Goal: Download file/media

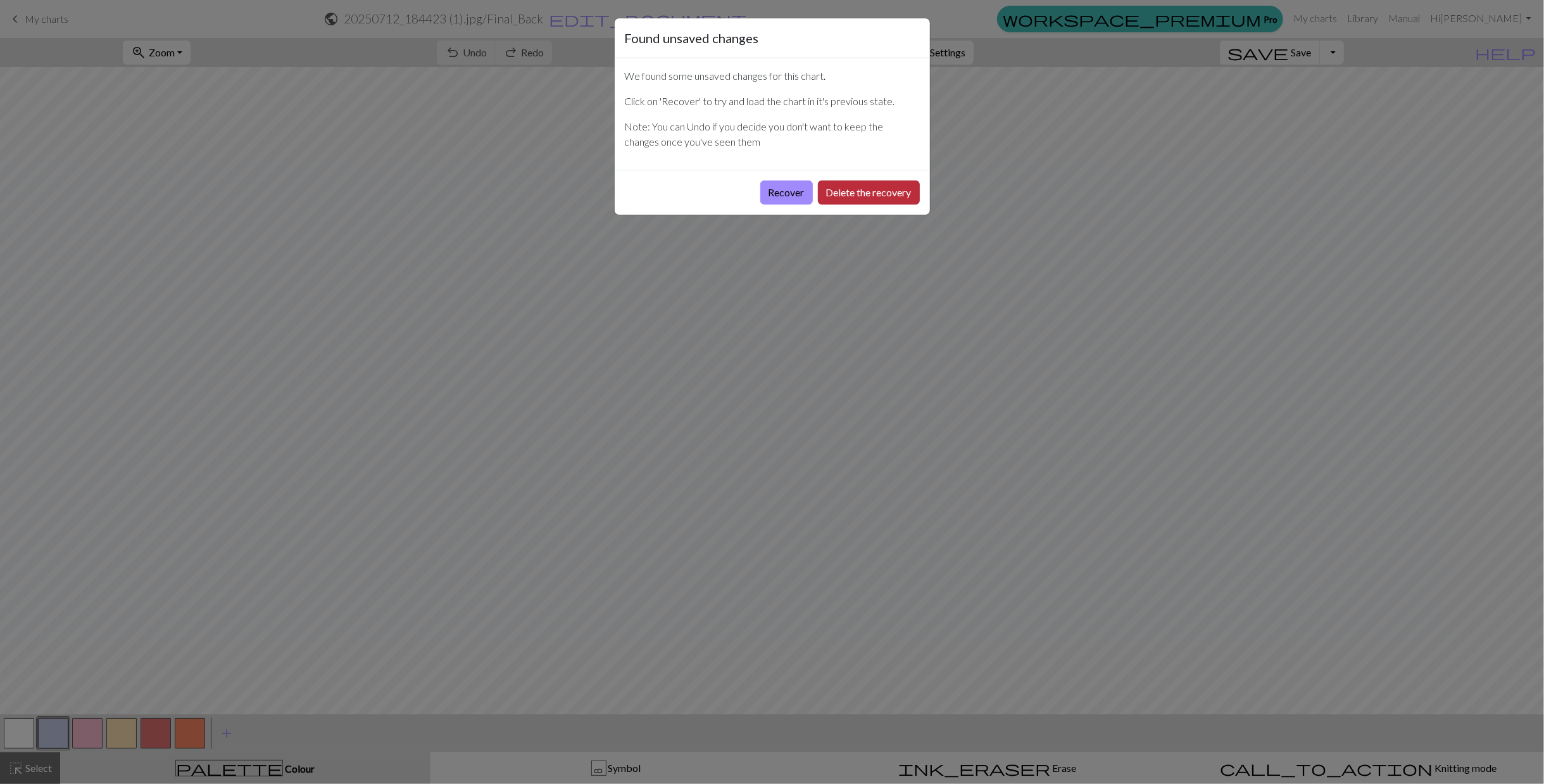
click at [829, 194] on button "Delete the recovery" at bounding box center [868, 193] width 102 height 24
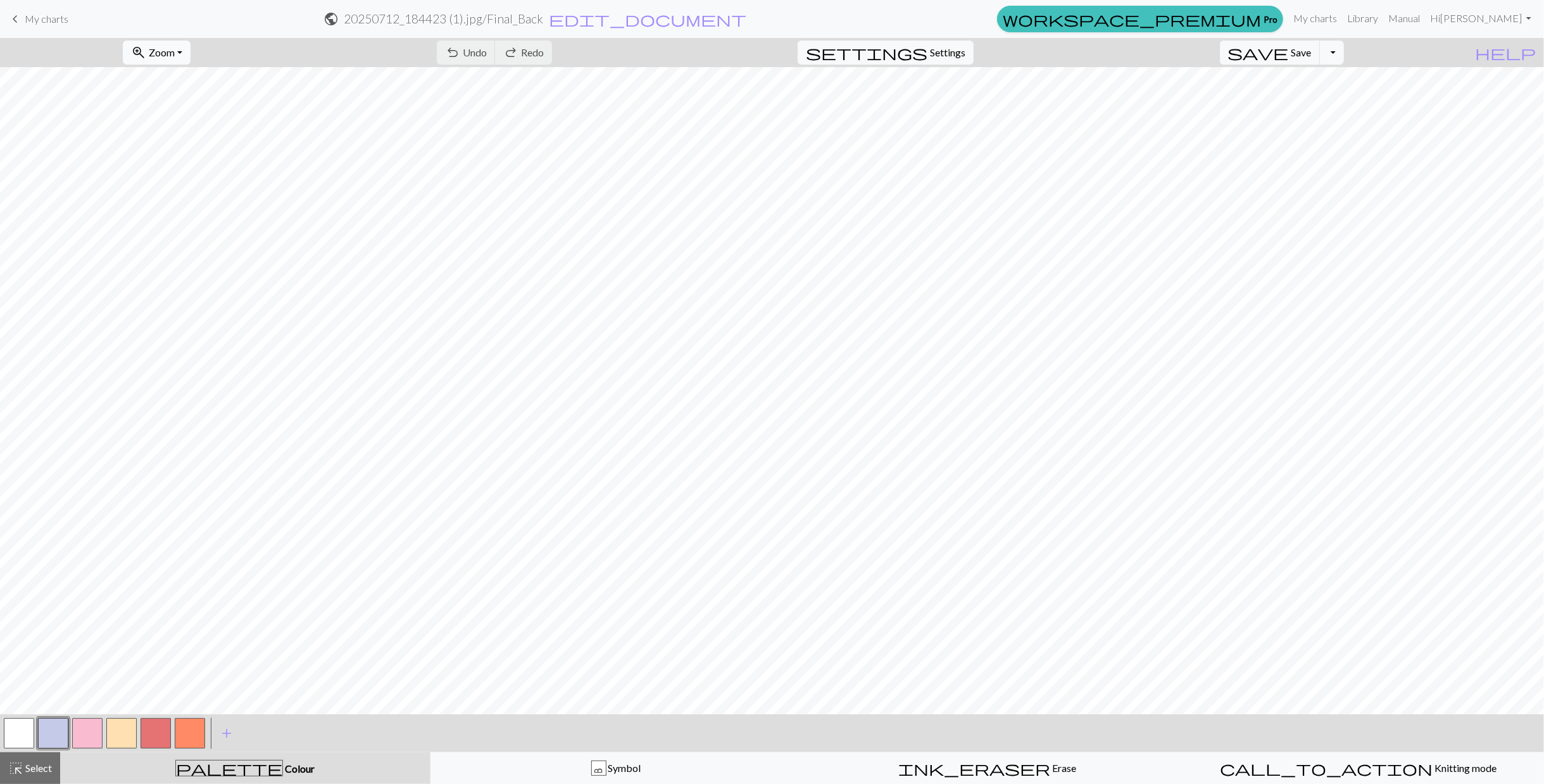
click at [175, 51] on span "Zoom" at bounding box center [162, 51] width 26 height 12
click at [191, 79] on button "Fit all" at bounding box center [173, 80] width 100 height 21
click at [1345, 51] on button "Toggle Dropdown" at bounding box center [1333, 52] width 24 height 24
click at [1318, 99] on button "save_alt Download" at bounding box center [1239, 100] width 209 height 21
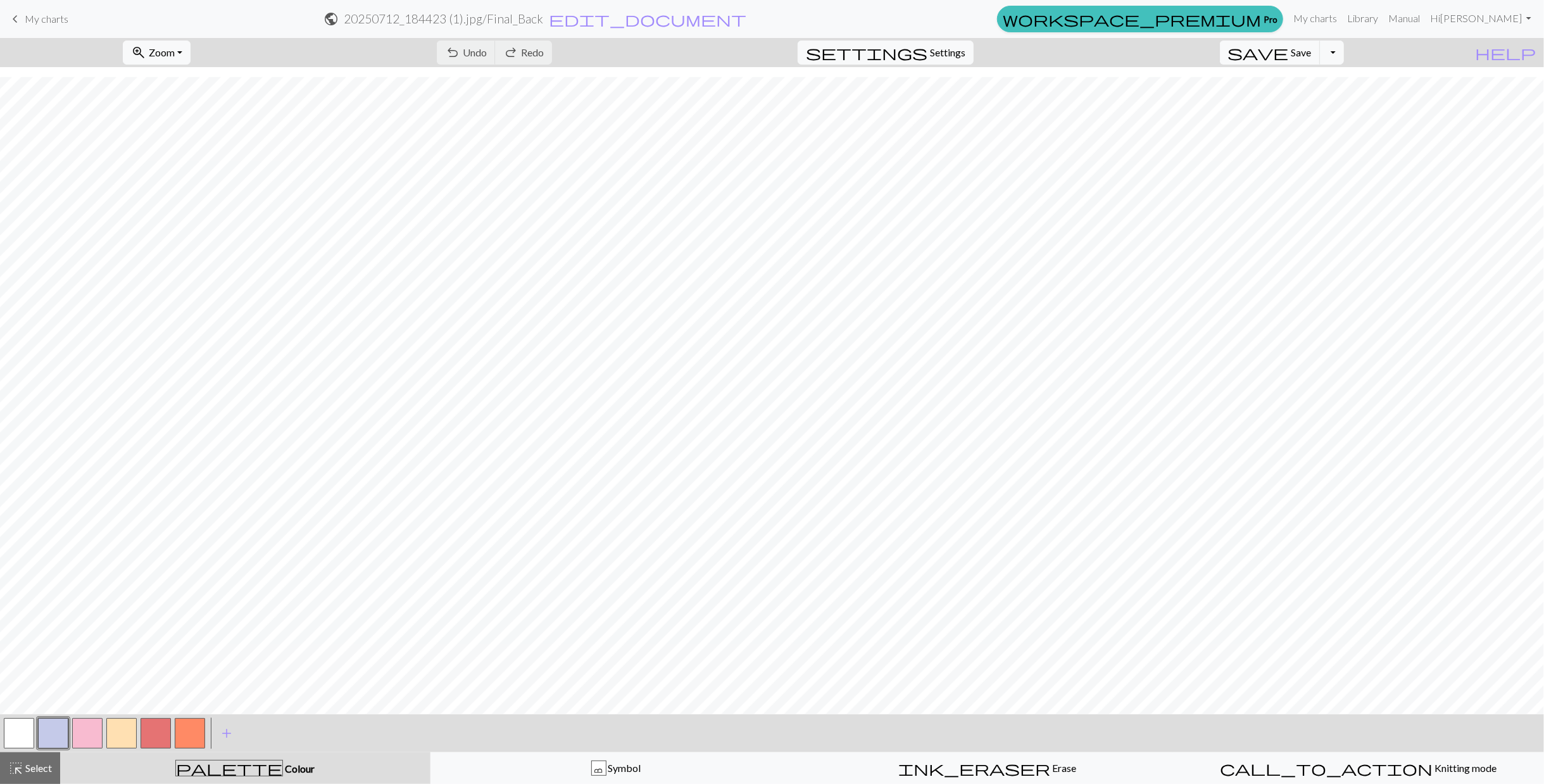
click at [150, 736] on button "button" at bounding box center [155, 733] width 30 height 30
click at [460, 46] on span "undo" at bounding box center [453, 52] width 15 height 18
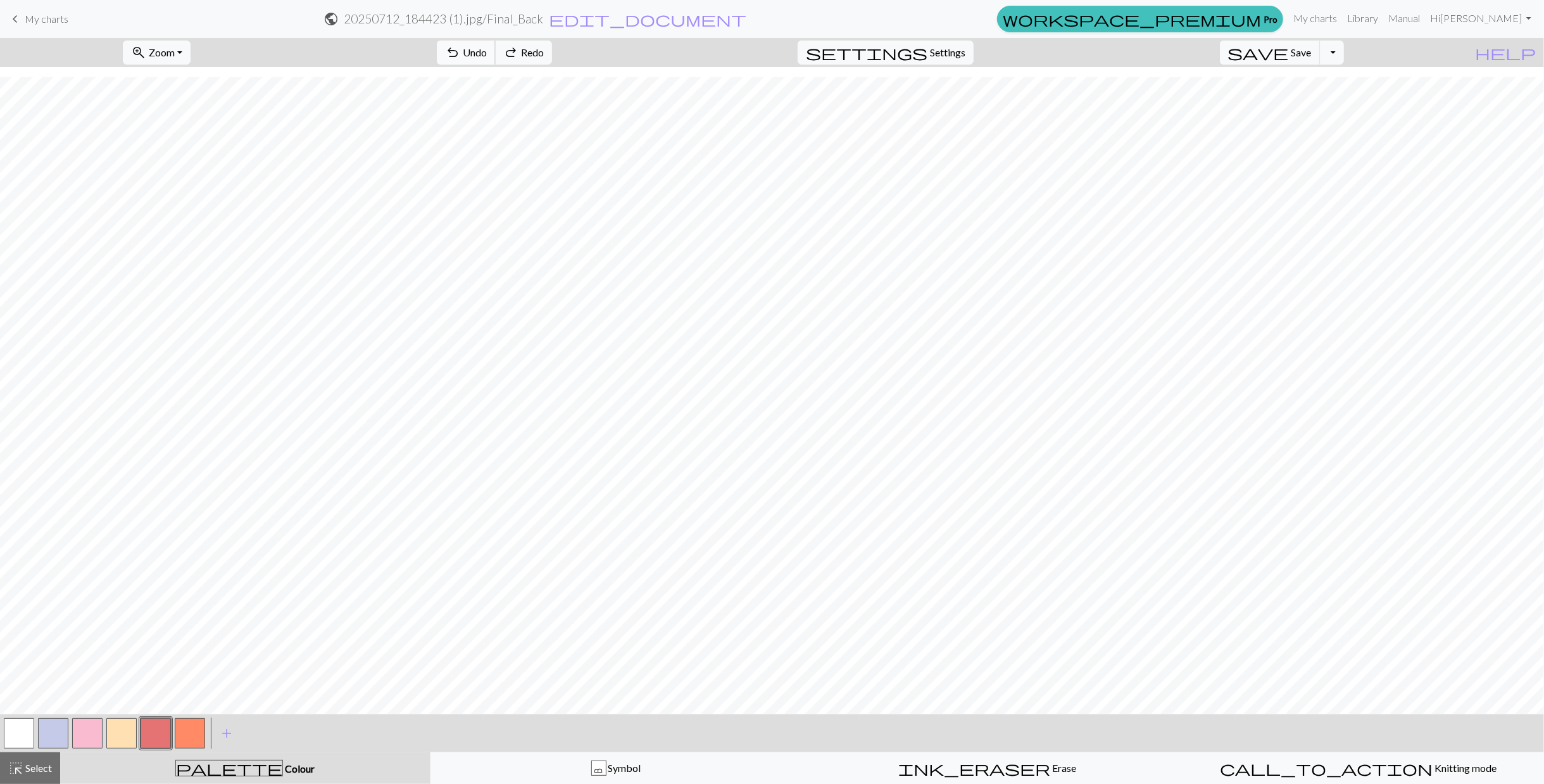
click at [460, 46] on span "undo" at bounding box center [453, 52] width 15 height 18
click at [1312, 55] on span "Save" at bounding box center [1302, 51] width 21 height 12
click at [1345, 55] on button "Toggle Dropdown" at bounding box center [1333, 52] width 24 height 24
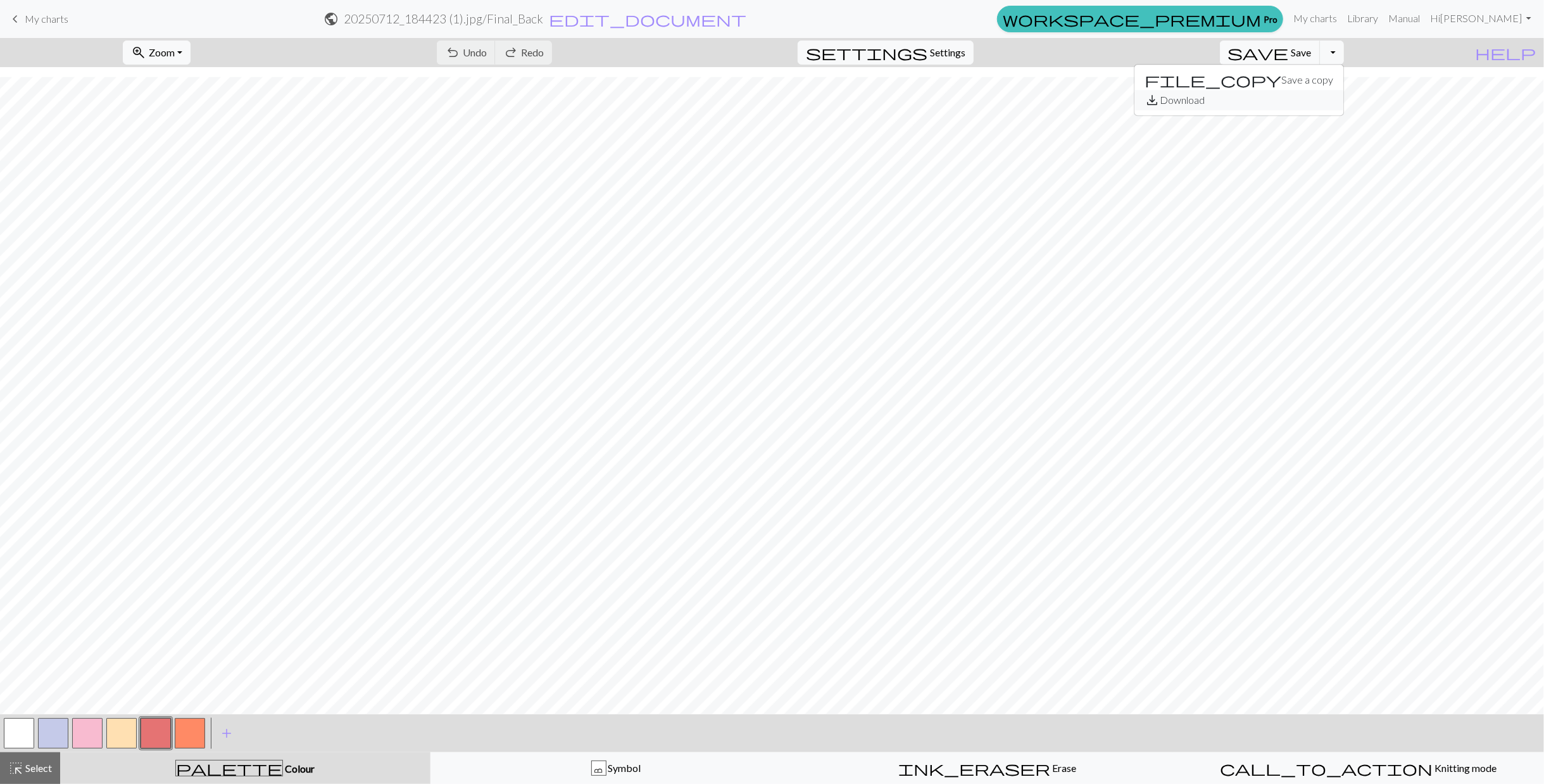
click at [1338, 101] on button "save_alt Download" at bounding box center [1239, 100] width 209 height 21
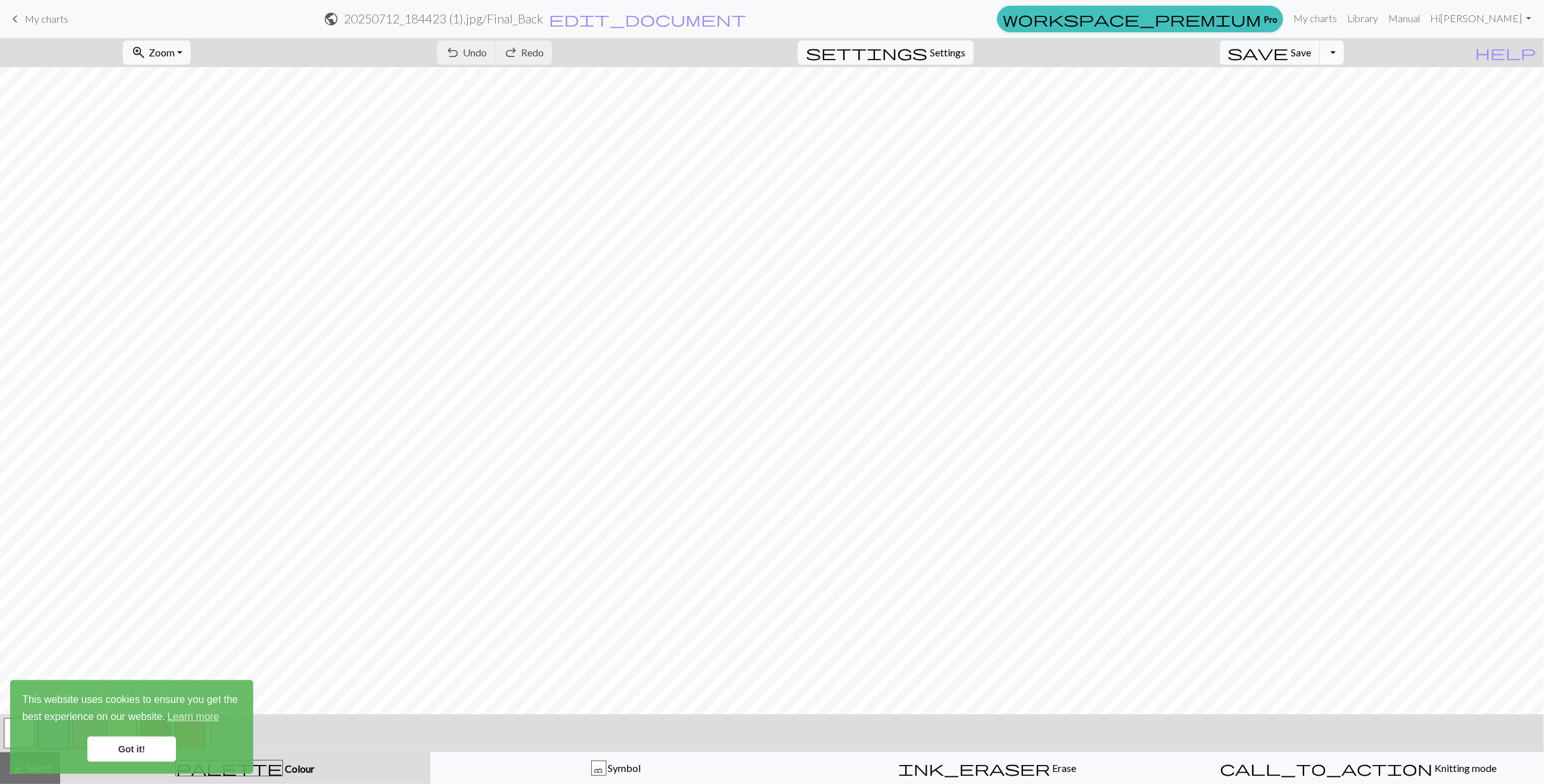
click at [1345, 51] on button "Toggle Dropdown" at bounding box center [1333, 52] width 24 height 24
click at [1325, 104] on button "save_alt Download" at bounding box center [1239, 100] width 209 height 21
click at [1345, 51] on button "Toggle Dropdown" at bounding box center [1333, 52] width 24 height 24
click at [1316, 93] on button "save_alt Download" at bounding box center [1239, 100] width 209 height 21
click at [1345, 54] on button "Toggle Dropdown" at bounding box center [1333, 52] width 24 height 24
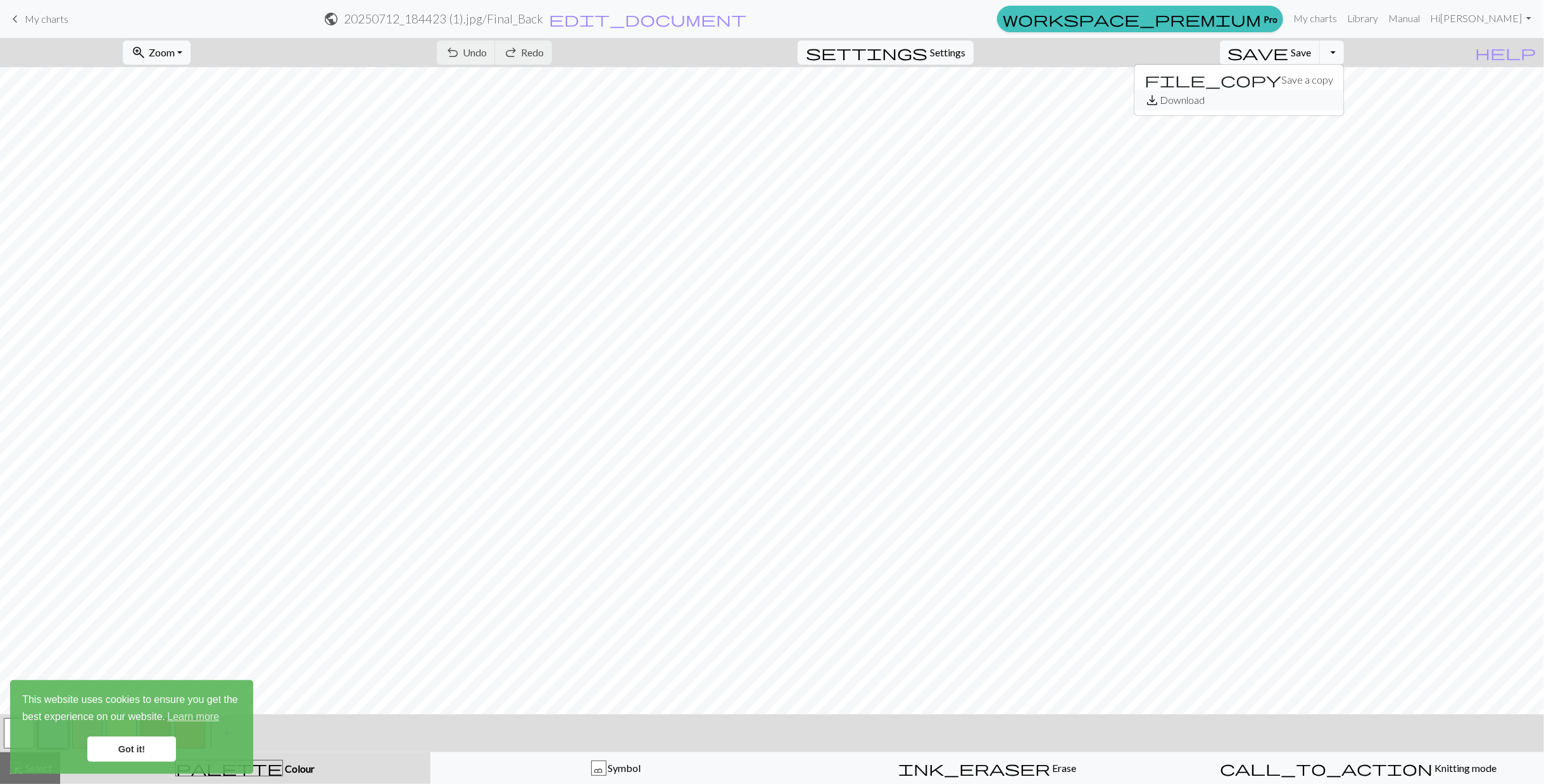
click at [1338, 101] on button "save_alt Download" at bounding box center [1239, 100] width 209 height 21
click at [1345, 52] on button "Toggle Dropdown" at bounding box center [1333, 52] width 24 height 24
click at [1334, 91] on button "save_alt Download" at bounding box center [1239, 100] width 209 height 21
click at [1345, 54] on button "Toggle Dropdown" at bounding box center [1333, 52] width 24 height 24
click at [1331, 95] on button "save_alt Download" at bounding box center [1239, 100] width 209 height 21
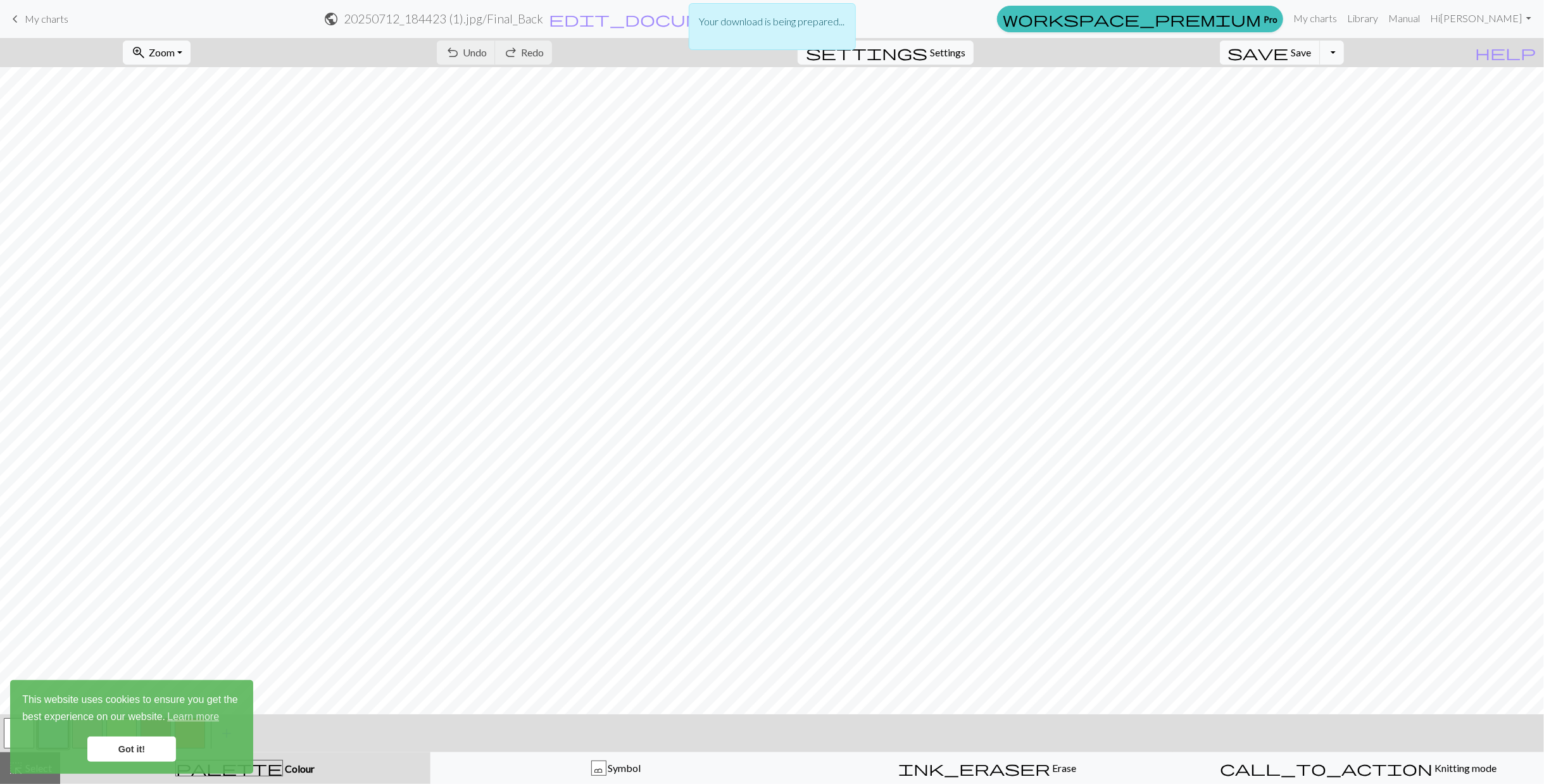
click at [109, 746] on link "Got it!" at bounding box center [131, 748] width 89 height 25
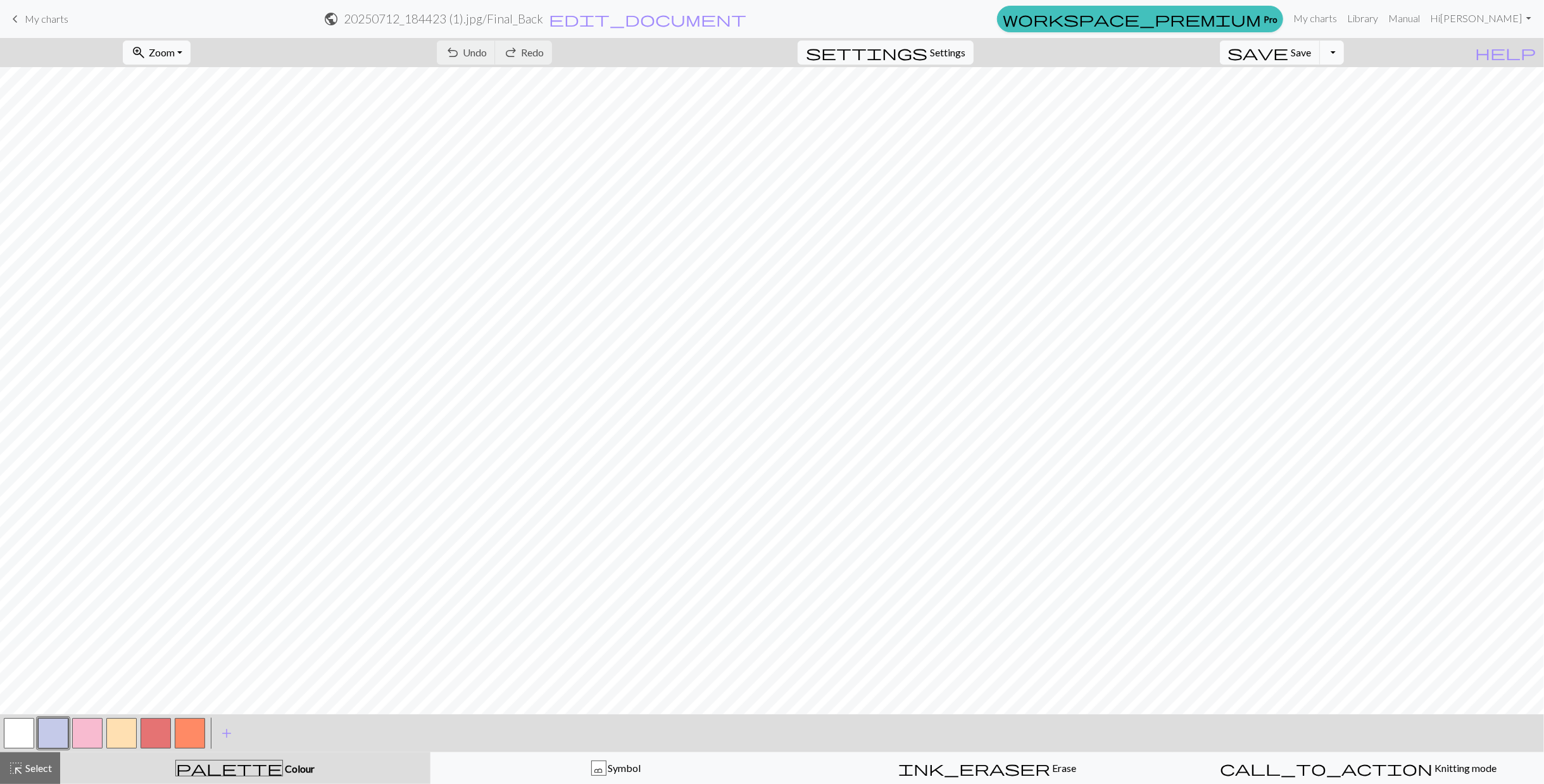
click at [1345, 51] on button "Toggle Dropdown" at bounding box center [1333, 52] width 24 height 24
click at [1318, 94] on button "save_alt Download" at bounding box center [1239, 100] width 209 height 21
click at [1345, 54] on button "Toggle Dropdown" at bounding box center [1333, 52] width 24 height 24
click at [1322, 99] on button "save_alt Download" at bounding box center [1239, 100] width 209 height 21
click at [1345, 45] on button "Toggle Dropdown" at bounding box center [1333, 52] width 24 height 24
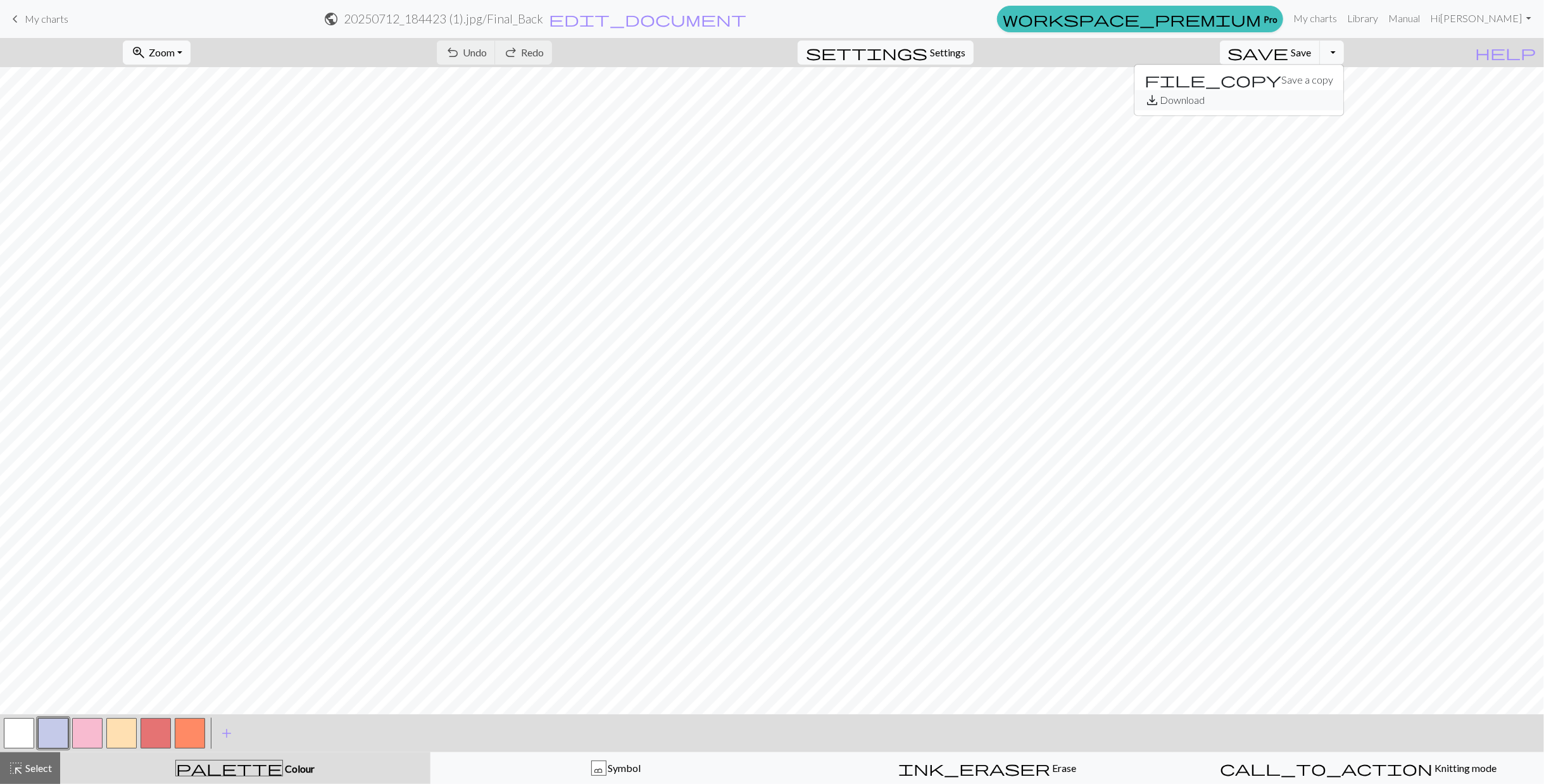
click at [1332, 98] on button "save_alt Download" at bounding box center [1239, 100] width 209 height 21
click at [199, 46] on div "Your download is being prepared..." at bounding box center [772, 30] width 1544 height 60
click at [191, 54] on button "zoom_in Zoom Zoom" at bounding box center [156, 52] width 67 height 24
click at [188, 86] on button "Fit all" at bounding box center [173, 80] width 100 height 21
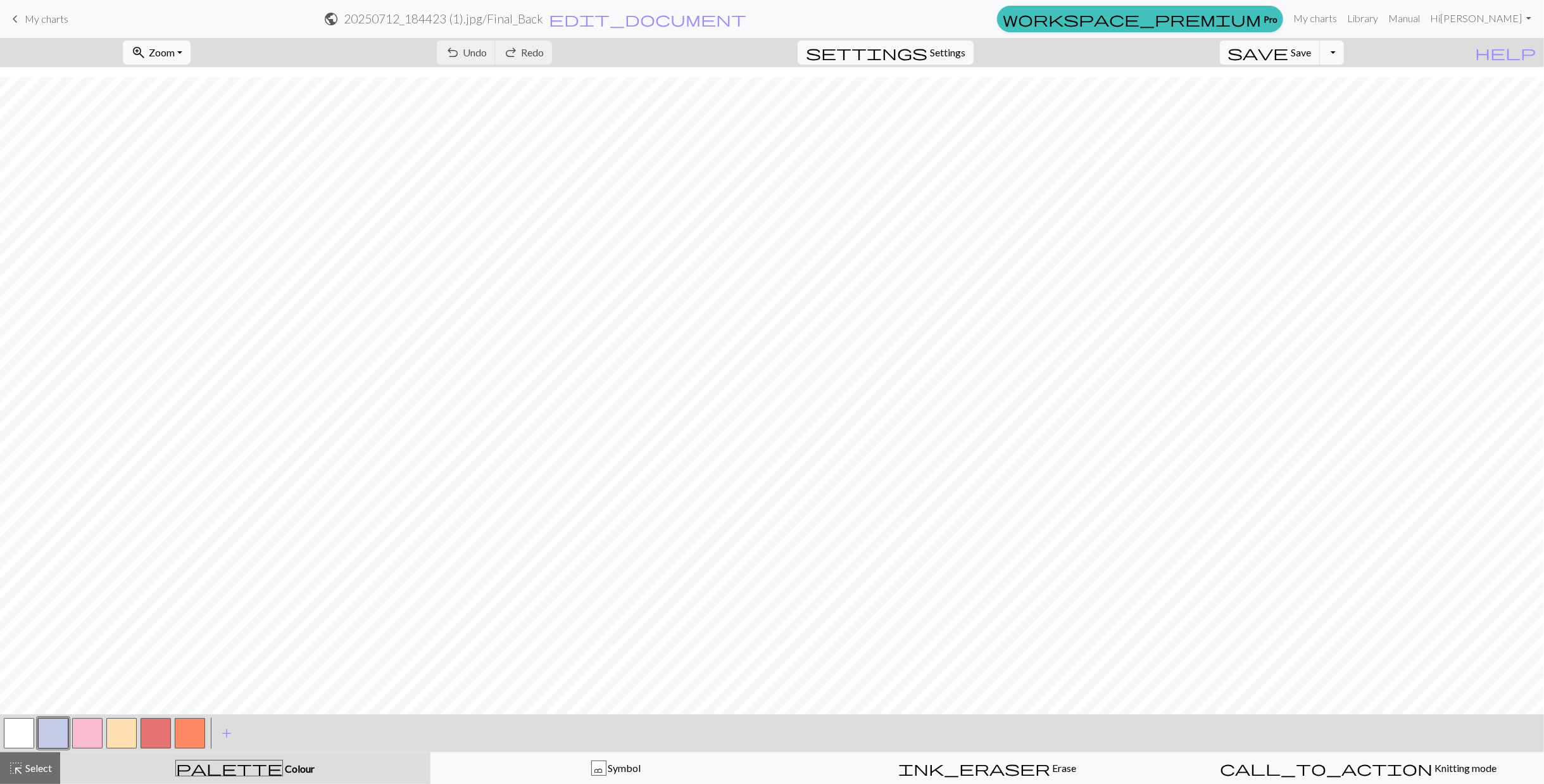
click at [76, 732] on button "button" at bounding box center [87, 733] width 30 height 30
click at [1345, 58] on button "Toggle Dropdown" at bounding box center [1333, 52] width 24 height 24
click at [1333, 99] on button "save_alt Download" at bounding box center [1239, 100] width 209 height 21
click at [1345, 50] on button "Toggle Dropdown" at bounding box center [1333, 52] width 24 height 24
click at [1340, 95] on button "save_alt Download" at bounding box center [1239, 100] width 209 height 21
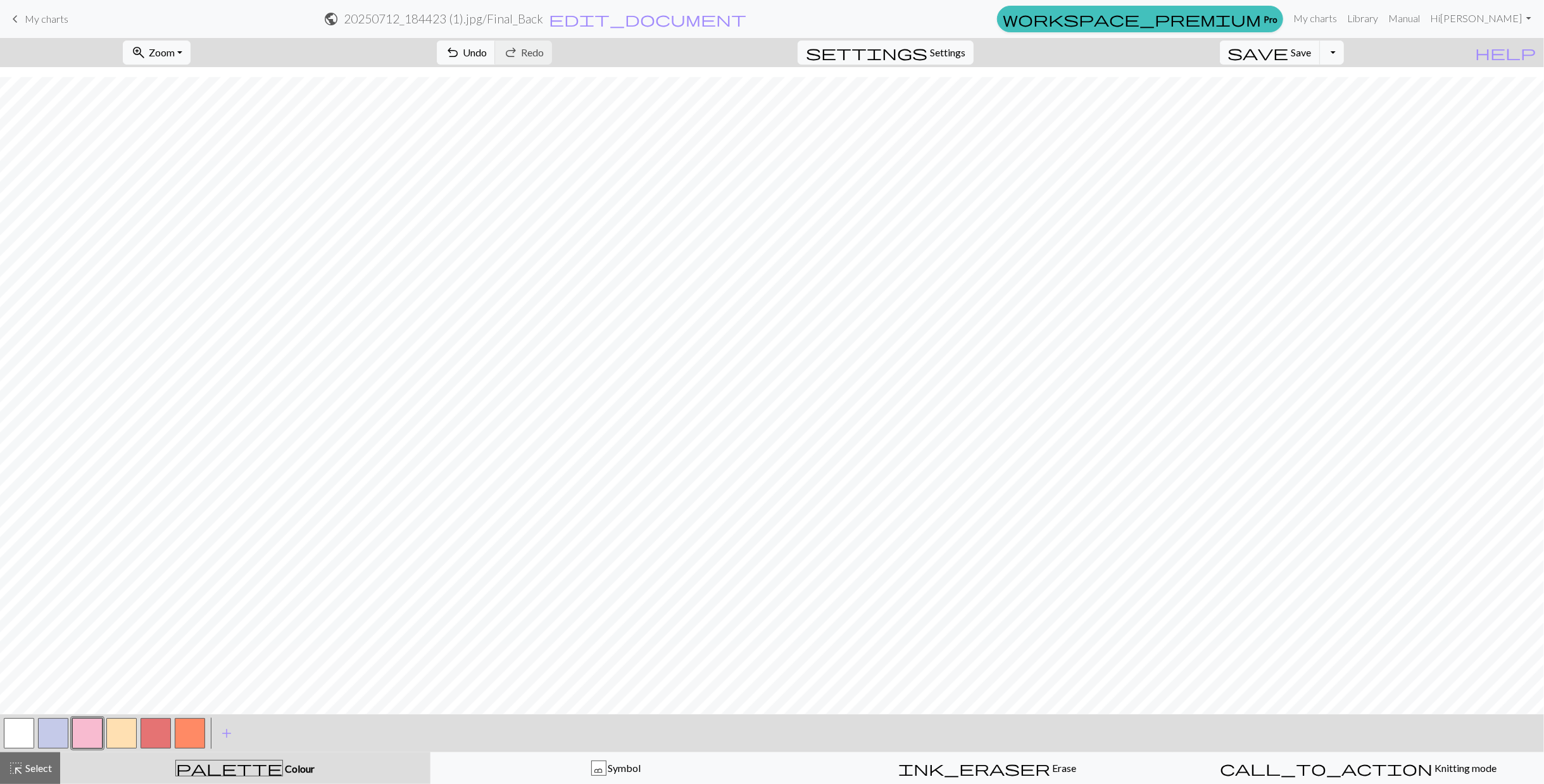
click at [56, 725] on button "button" at bounding box center [53, 733] width 30 height 30
click at [1289, 54] on span "save" at bounding box center [1259, 52] width 61 height 18
click at [1345, 55] on button "Toggle Dropdown" at bounding box center [1333, 52] width 24 height 24
click at [1323, 91] on button "save_alt Download" at bounding box center [1239, 100] width 209 height 21
click at [966, 51] on span "Settings" at bounding box center [948, 52] width 36 height 15
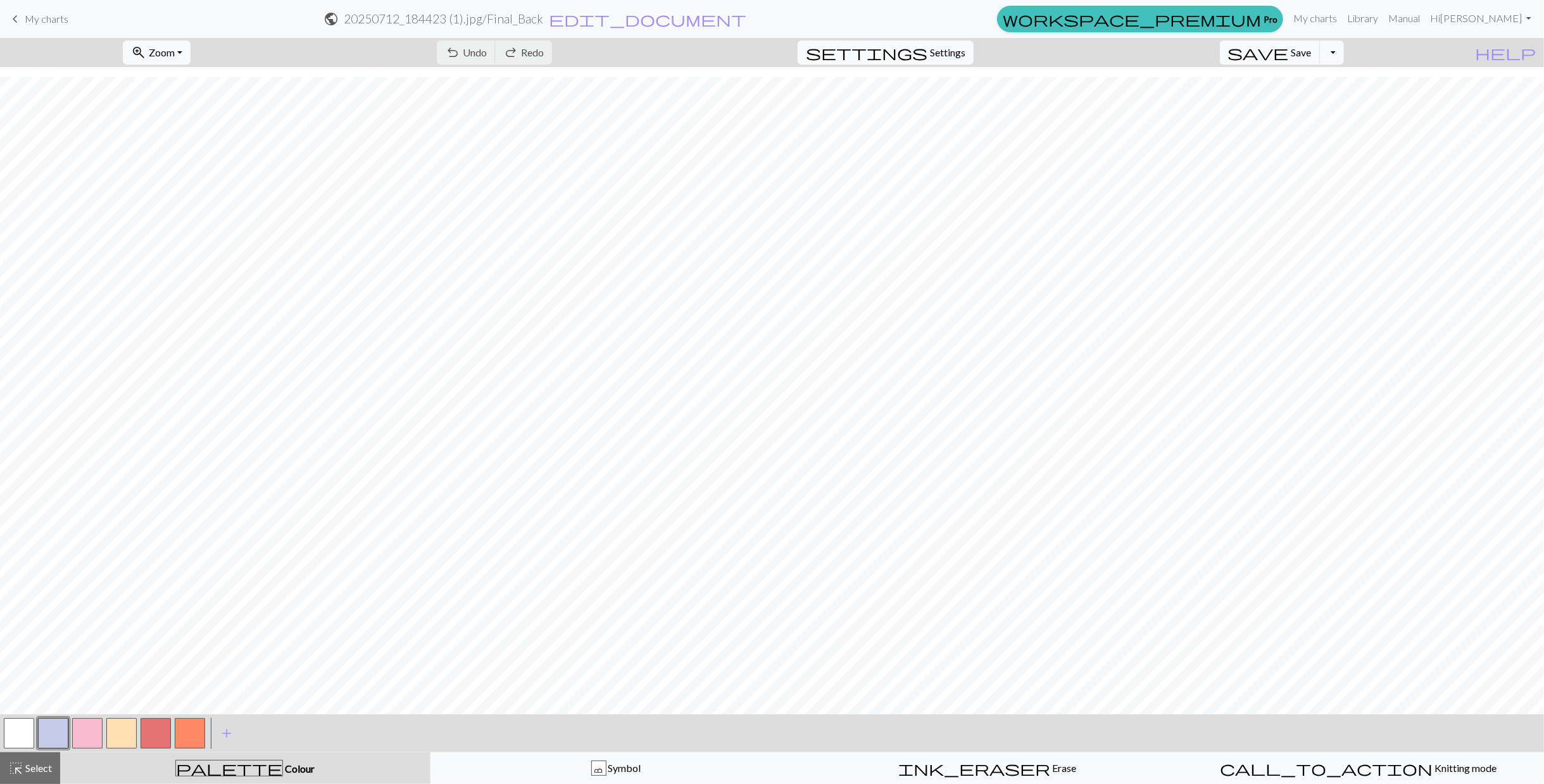
select select "aran"
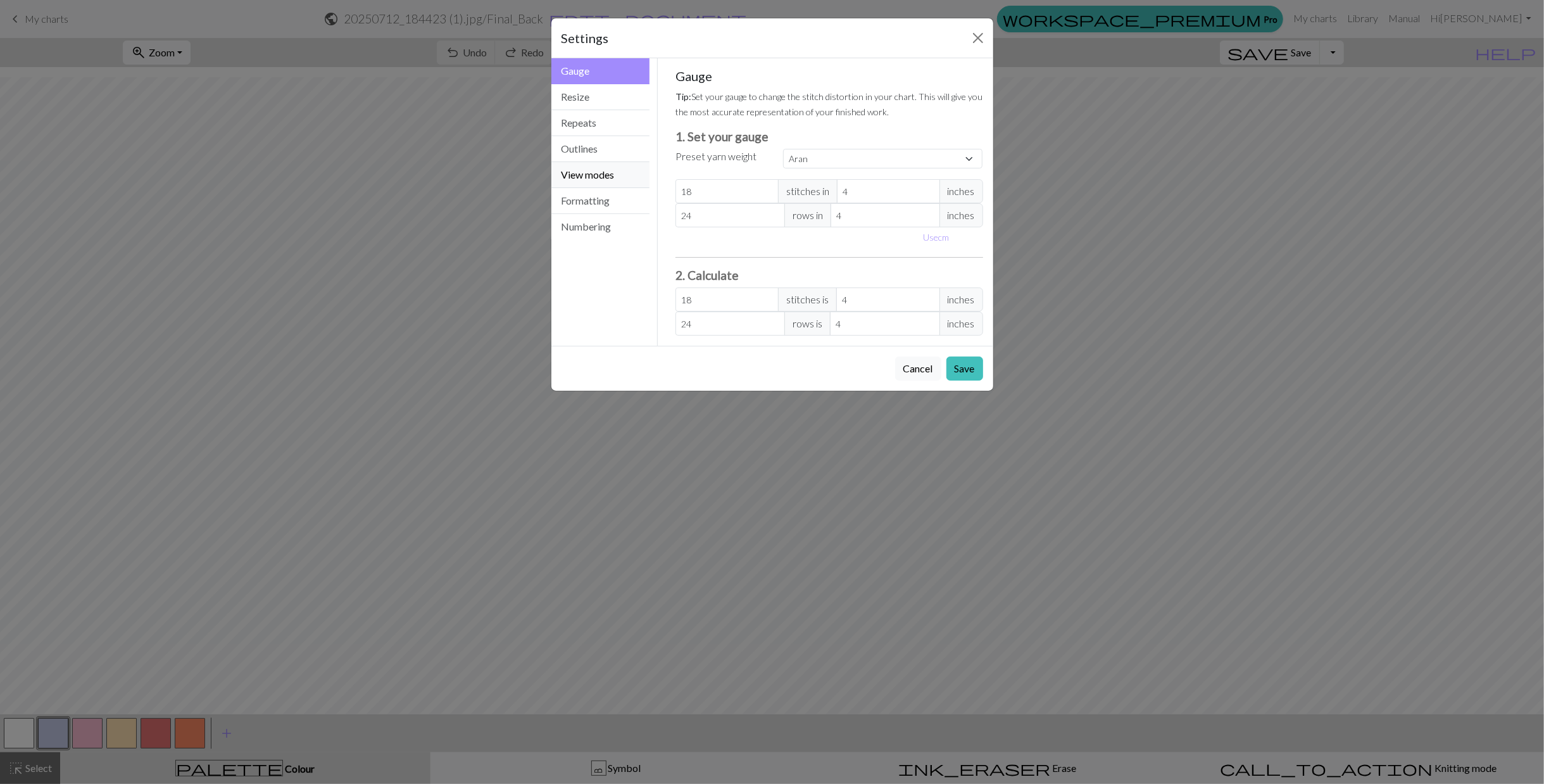
click at [599, 171] on button "View modes" at bounding box center [601, 175] width 99 height 26
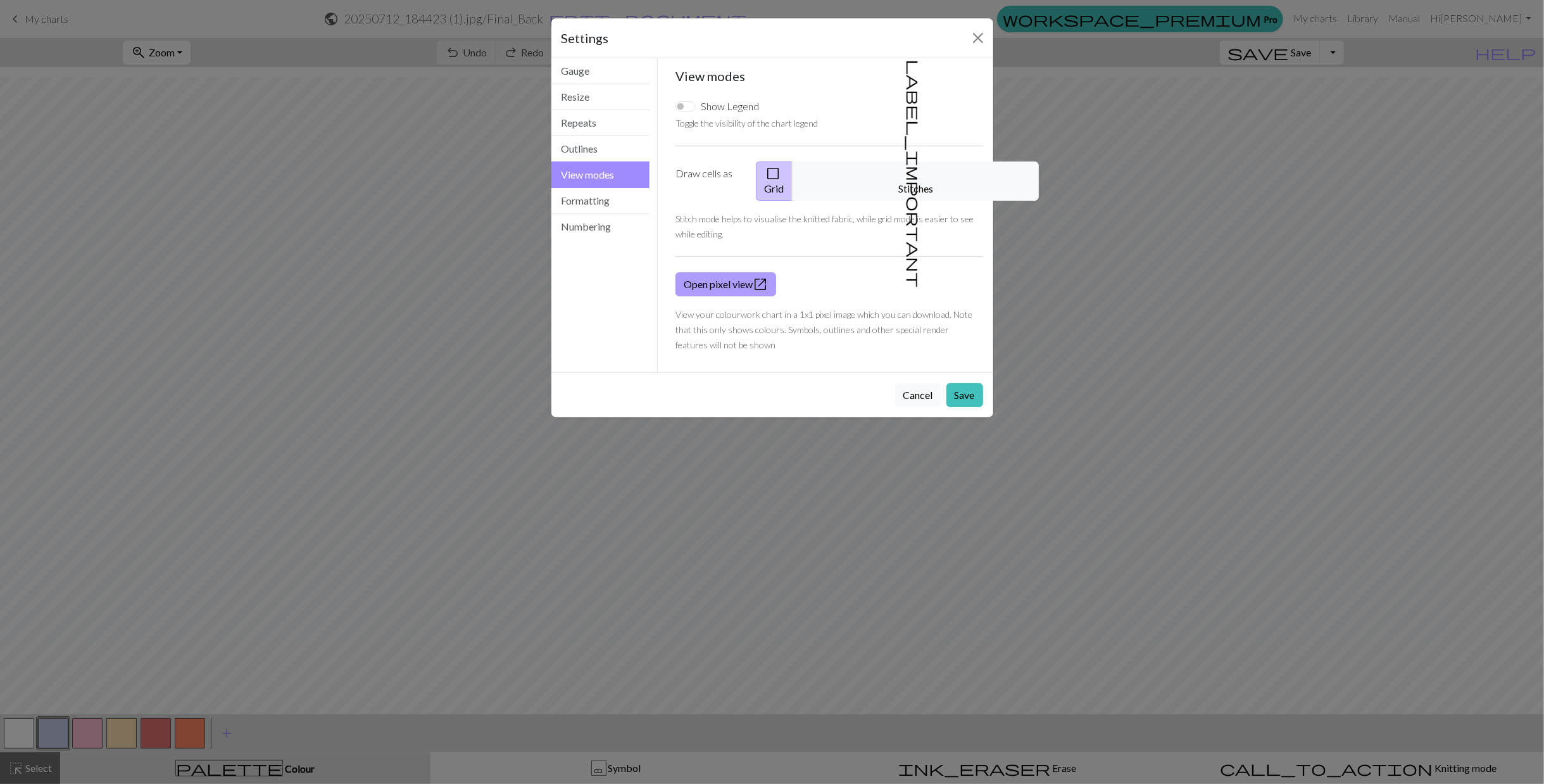
click at [743, 272] on link "Open pixel view open_in_new" at bounding box center [726, 284] width 101 height 24
click at [957, 385] on button "Save" at bounding box center [965, 395] width 36 height 24
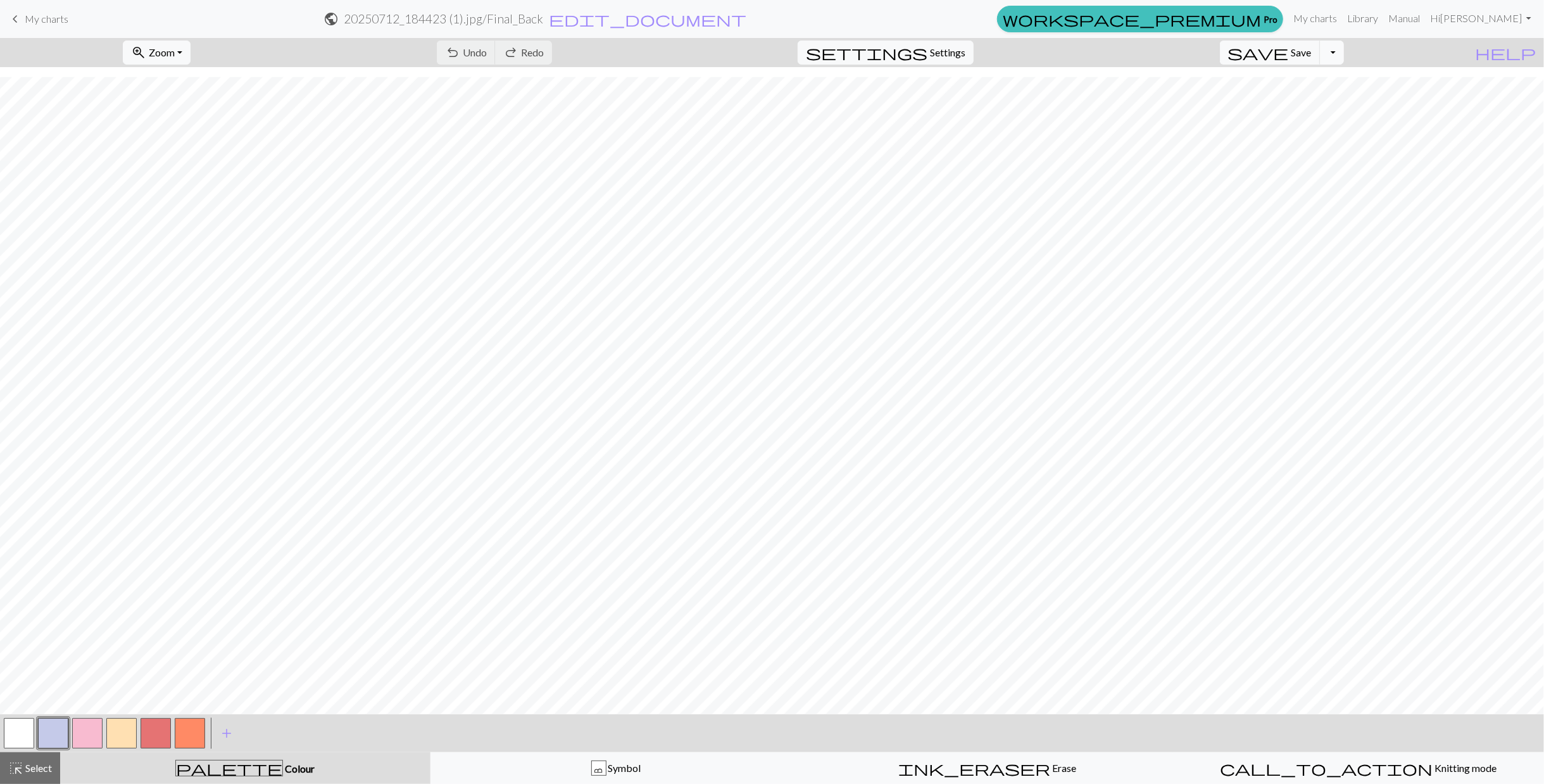
click at [1345, 57] on button "Toggle Dropdown" at bounding box center [1333, 52] width 24 height 24
click at [1323, 100] on button "save_alt Download" at bounding box center [1239, 100] width 209 height 21
click at [1345, 50] on button "Toggle Dropdown" at bounding box center [1333, 52] width 24 height 24
click at [1310, 98] on button "save_alt Download" at bounding box center [1239, 100] width 209 height 21
click at [1345, 61] on button "Toggle Dropdown" at bounding box center [1333, 52] width 24 height 24
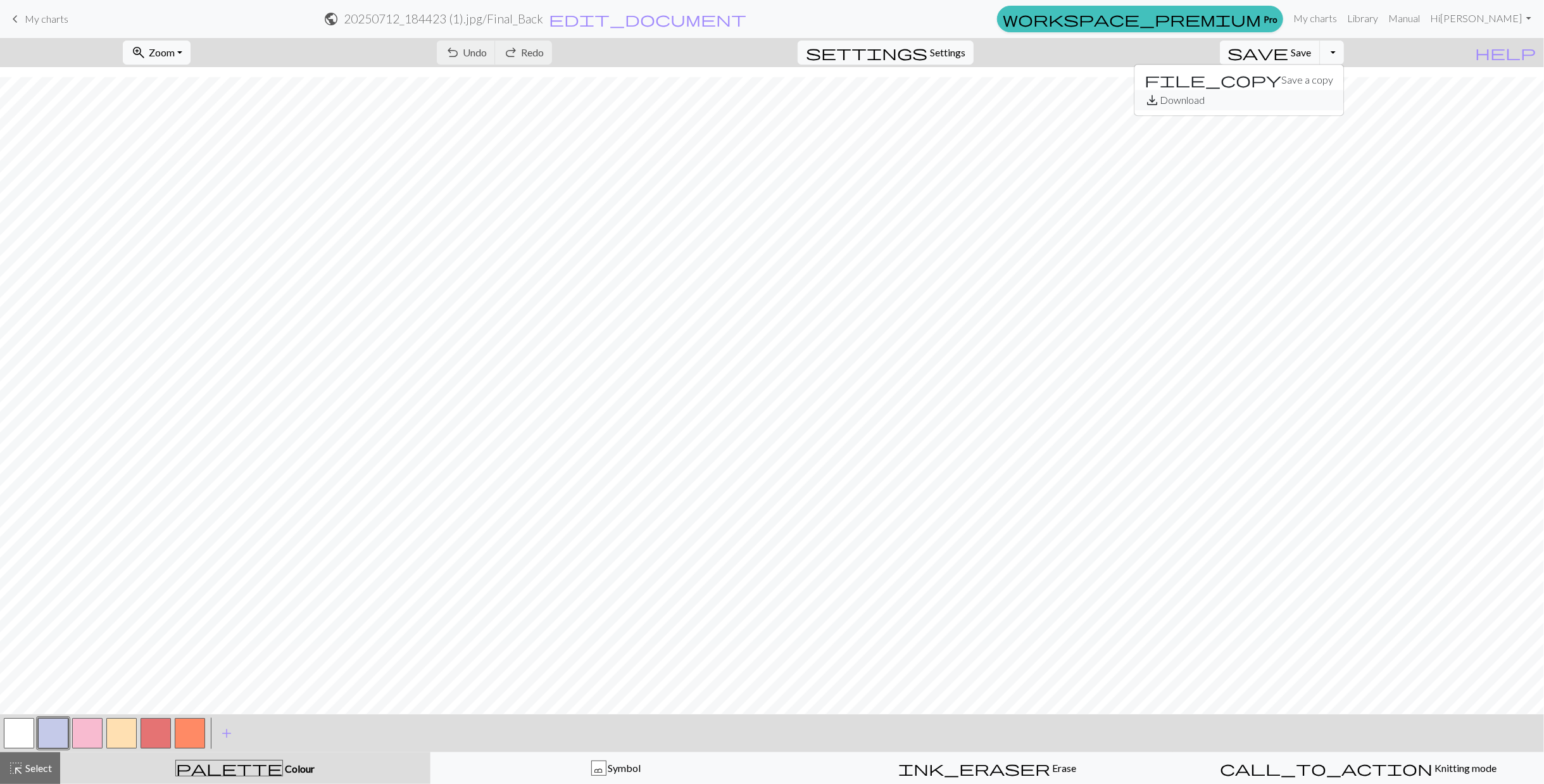
click at [1332, 93] on button "save_alt Download" at bounding box center [1239, 100] width 209 height 21
click at [1345, 51] on button "Toggle Dropdown" at bounding box center [1333, 52] width 24 height 24
click at [1327, 102] on button "save_alt Download" at bounding box center [1239, 100] width 209 height 21
click at [1320, 46] on button "Toggle Dropdown" at bounding box center [1333, 52] width 24 height 24
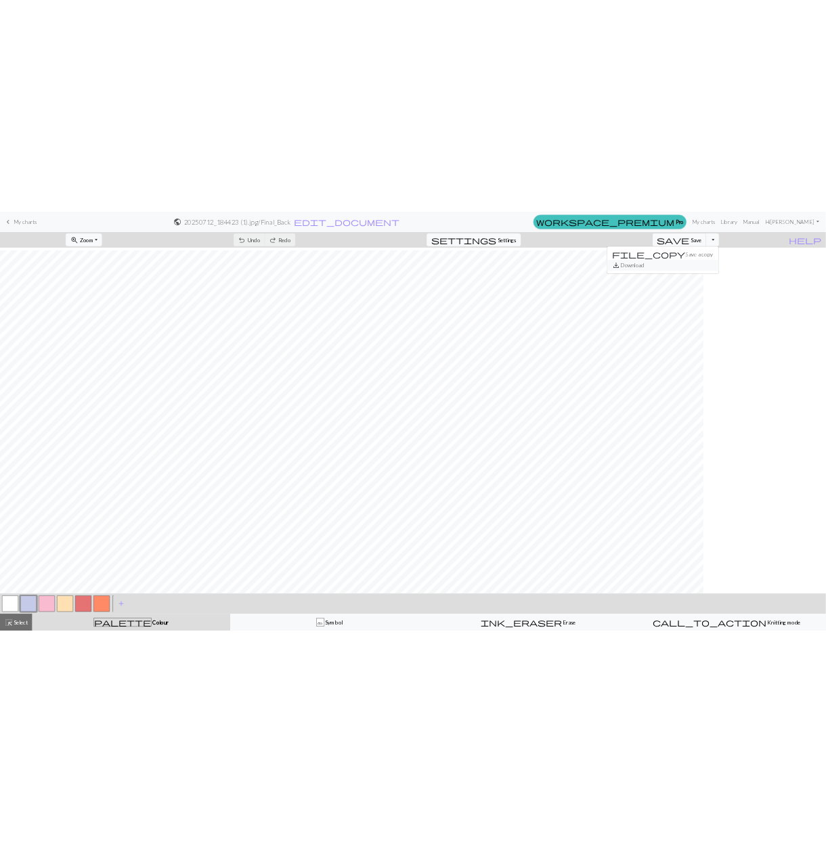
scroll to position [376, 0]
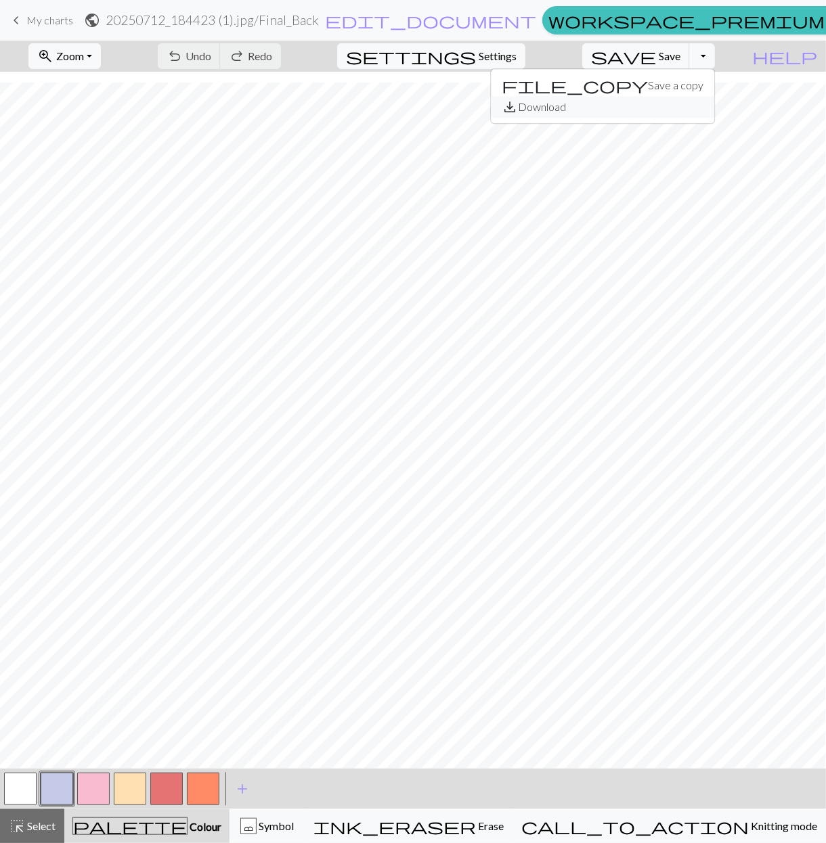
click at [694, 105] on button "save_alt Download" at bounding box center [602, 107] width 223 height 22
click at [715, 45] on button "Toggle Dropdown" at bounding box center [702, 56] width 26 height 26
click at [690, 101] on button "save_alt Download" at bounding box center [602, 107] width 223 height 22
click at [715, 64] on button "Toggle Dropdown" at bounding box center [702, 56] width 26 height 26
click at [690, 108] on button "save_alt Download" at bounding box center [602, 107] width 223 height 22
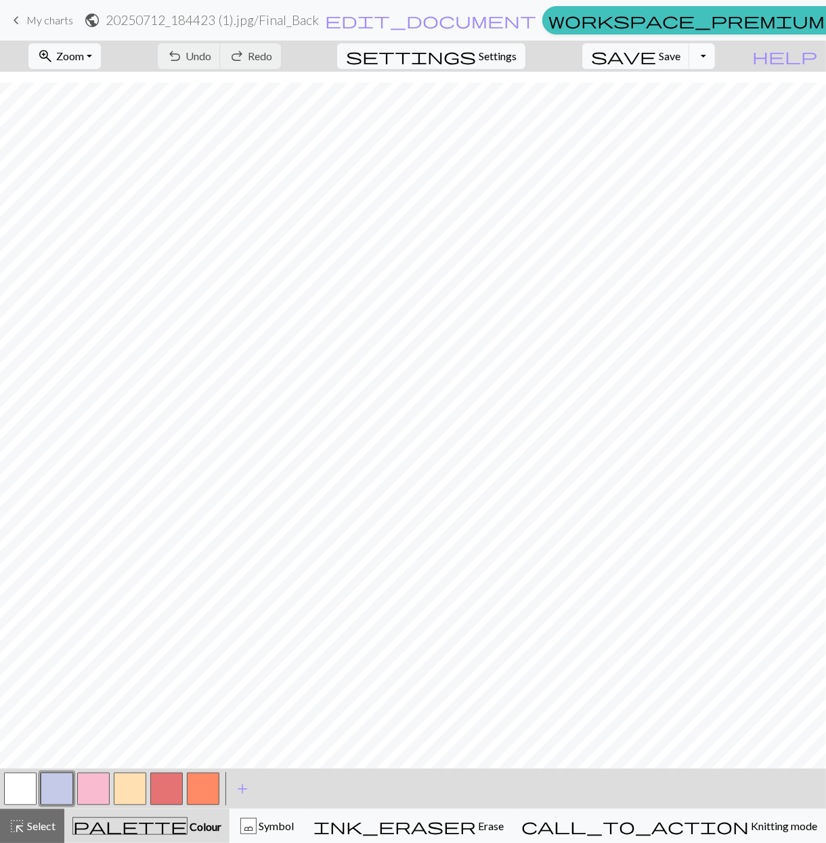
click at [715, 56] on button "Toggle Dropdown" at bounding box center [702, 56] width 26 height 26
click at [689, 104] on button "save_alt Download" at bounding box center [602, 107] width 223 height 22
click at [715, 55] on button "Toggle Dropdown" at bounding box center [702, 56] width 26 height 26
click at [701, 101] on button "save_alt Download" at bounding box center [602, 107] width 223 height 22
click at [715, 58] on button "Toggle Dropdown" at bounding box center [702, 56] width 26 height 26
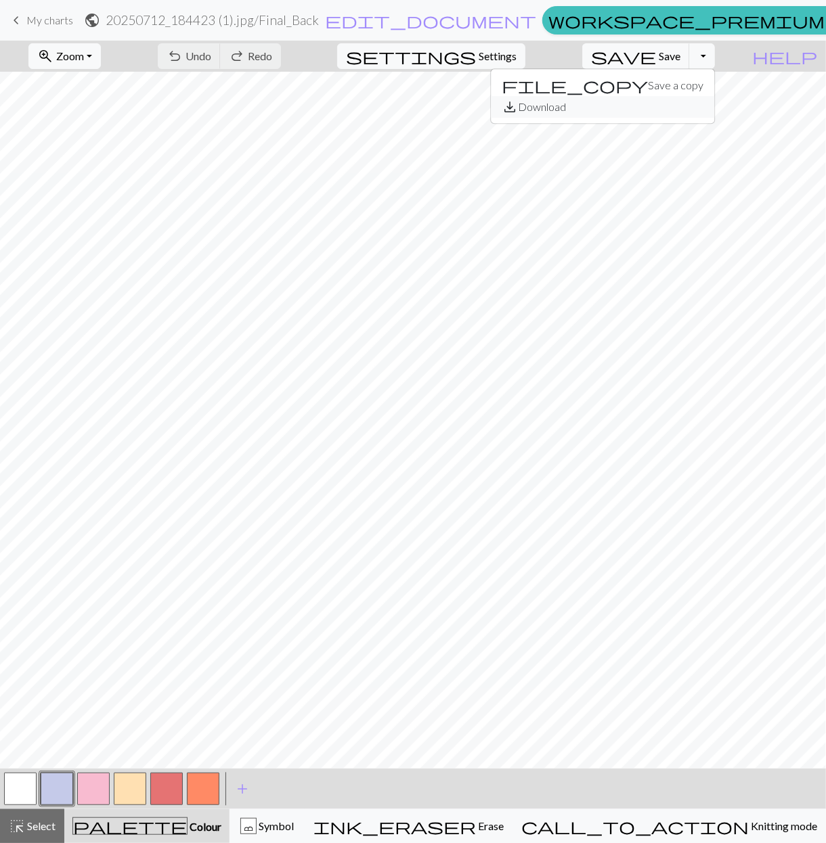
click at [690, 105] on button "save_alt Download" at bounding box center [602, 107] width 223 height 22
click at [715, 55] on button "Toggle Dropdown" at bounding box center [702, 56] width 26 height 26
click at [696, 104] on button "save_alt Download" at bounding box center [602, 107] width 223 height 22
click at [715, 60] on button "Toggle Dropdown" at bounding box center [702, 56] width 26 height 26
click at [692, 103] on button "save_alt Download" at bounding box center [602, 107] width 223 height 22
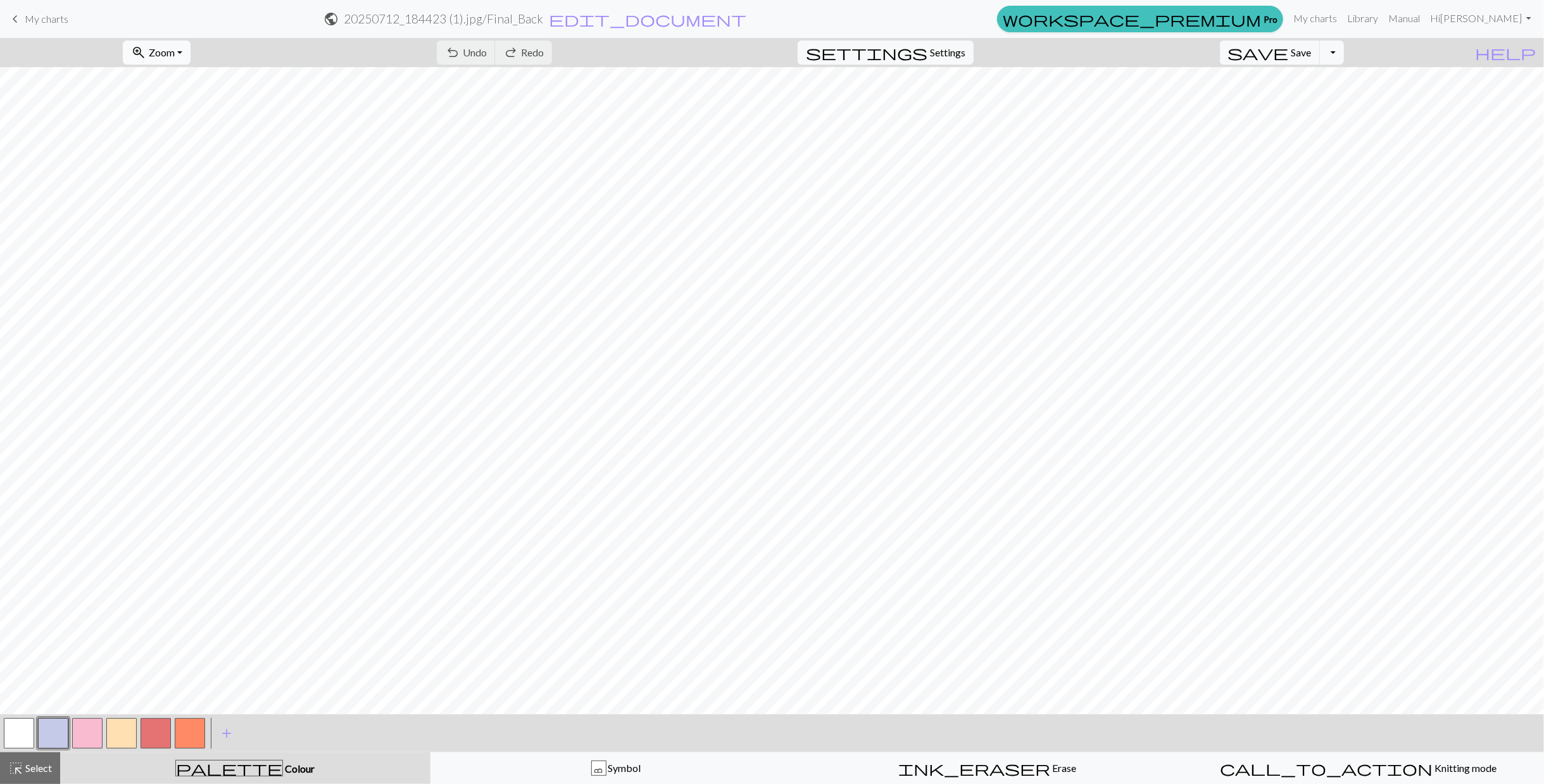
click at [182, 60] on button "zoom_in Zoom Zoom" at bounding box center [156, 52] width 67 height 24
click at [181, 74] on button "Fit all" at bounding box center [173, 80] width 100 height 21
click at [772, 54] on button "Toggle Dropdown" at bounding box center [1333, 52] width 24 height 24
click at [772, 97] on button "save_alt Download" at bounding box center [1239, 100] width 209 height 21
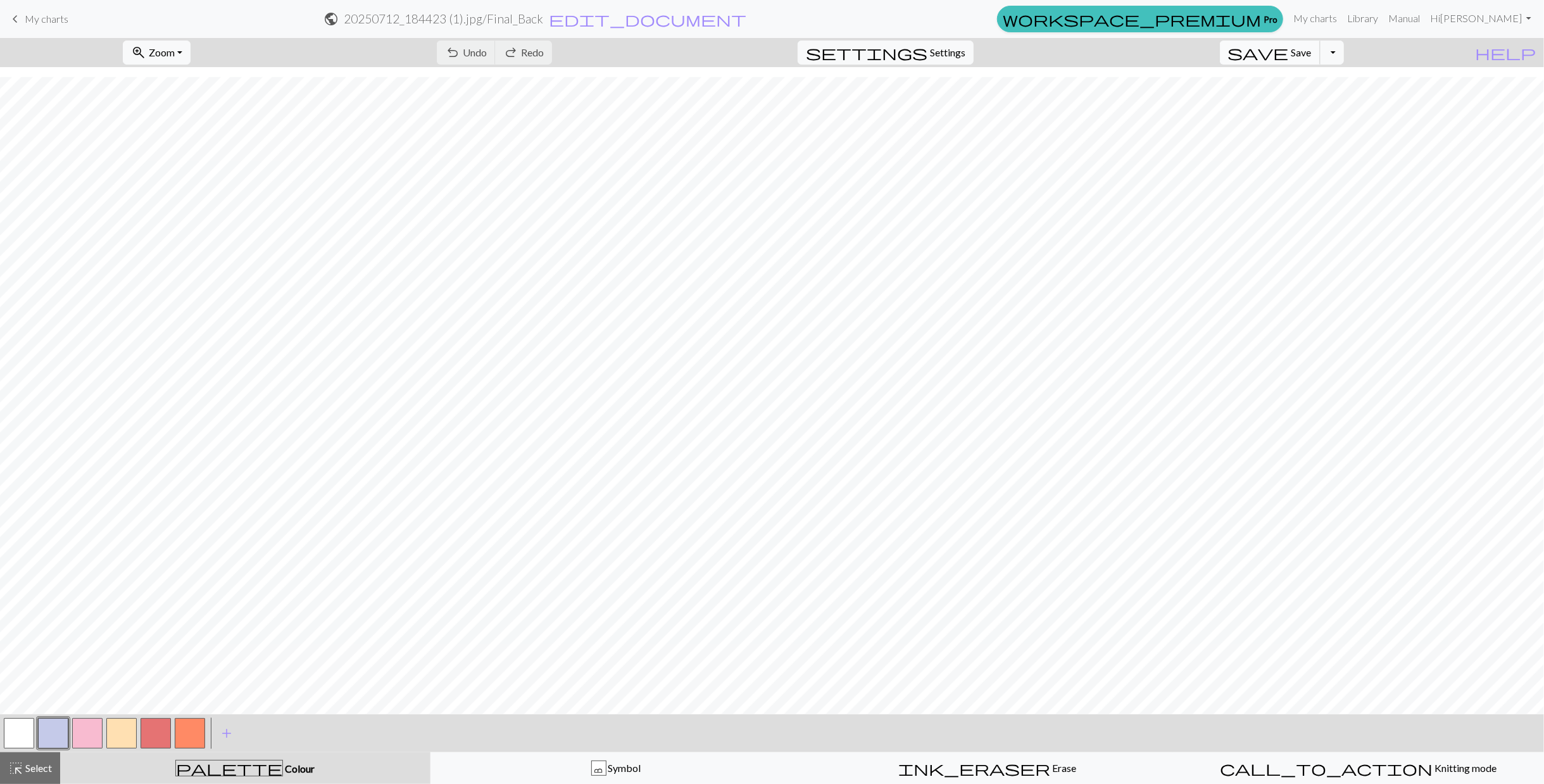
click at [772, 55] on span "save" at bounding box center [1259, 52] width 61 height 18
click at [772, 50] on button "Toggle Dropdown" at bounding box center [1333, 52] width 24 height 24
click at [772, 107] on button "save_alt Download" at bounding box center [1239, 100] width 209 height 21
click at [772, 60] on button "Toggle Dropdown" at bounding box center [1333, 52] width 24 height 24
click at [772, 94] on button "save_alt Download" at bounding box center [1239, 100] width 209 height 21
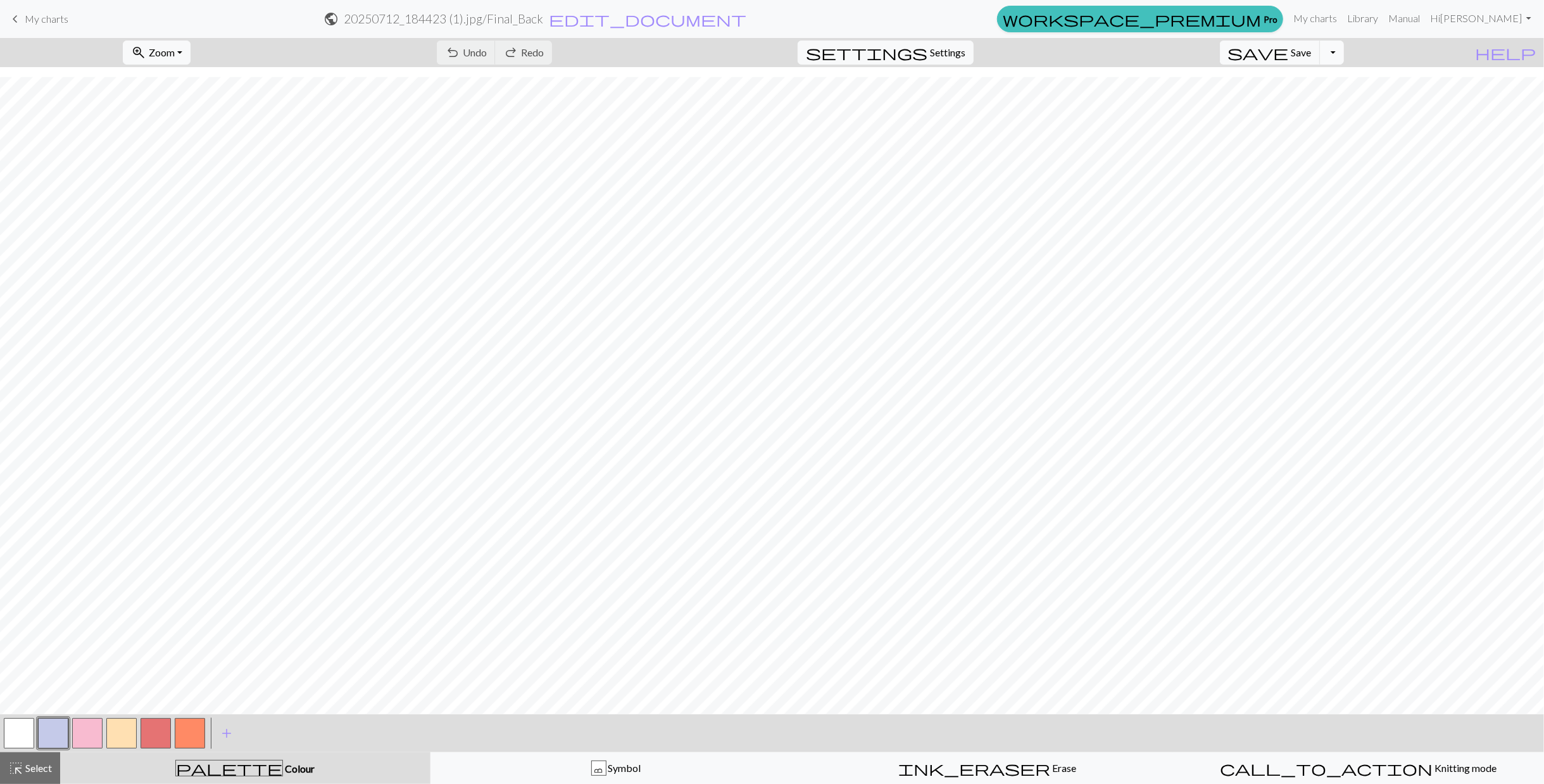
click at [772, 53] on button "Toggle Dropdown" at bounding box center [1333, 52] width 24 height 24
click at [772, 95] on button "save_alt Download" at bounding box center [1239, 100] width 209 height 21
click at [772, 49] on span "save" at bounding box center [1259, 52] width 61 height 18
